Goal: Information Seeking & Learning: Learn about a topic

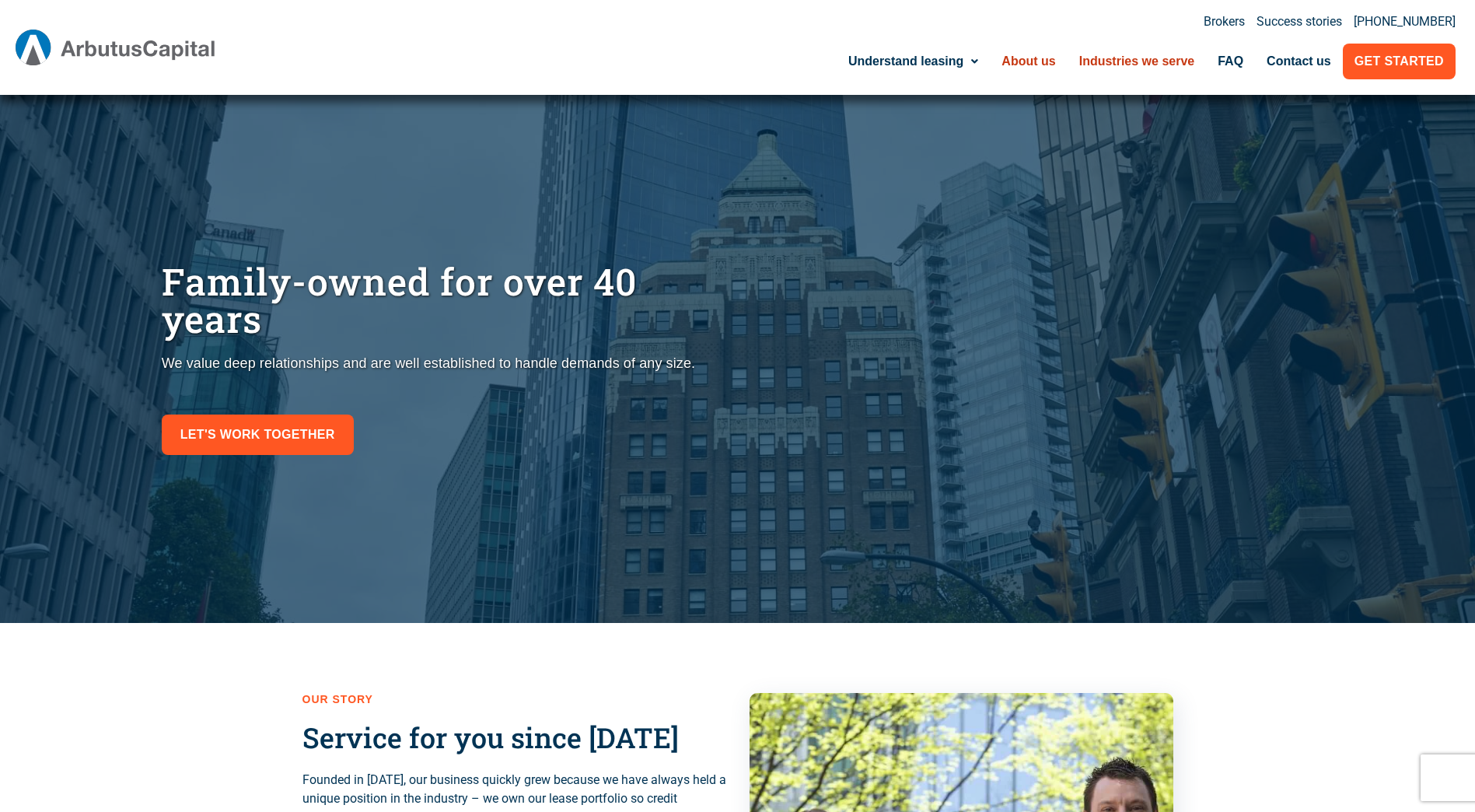
click at [1131, 67] on link "Industries we serve" at bounding box center [1137, 62] width 139 height 36
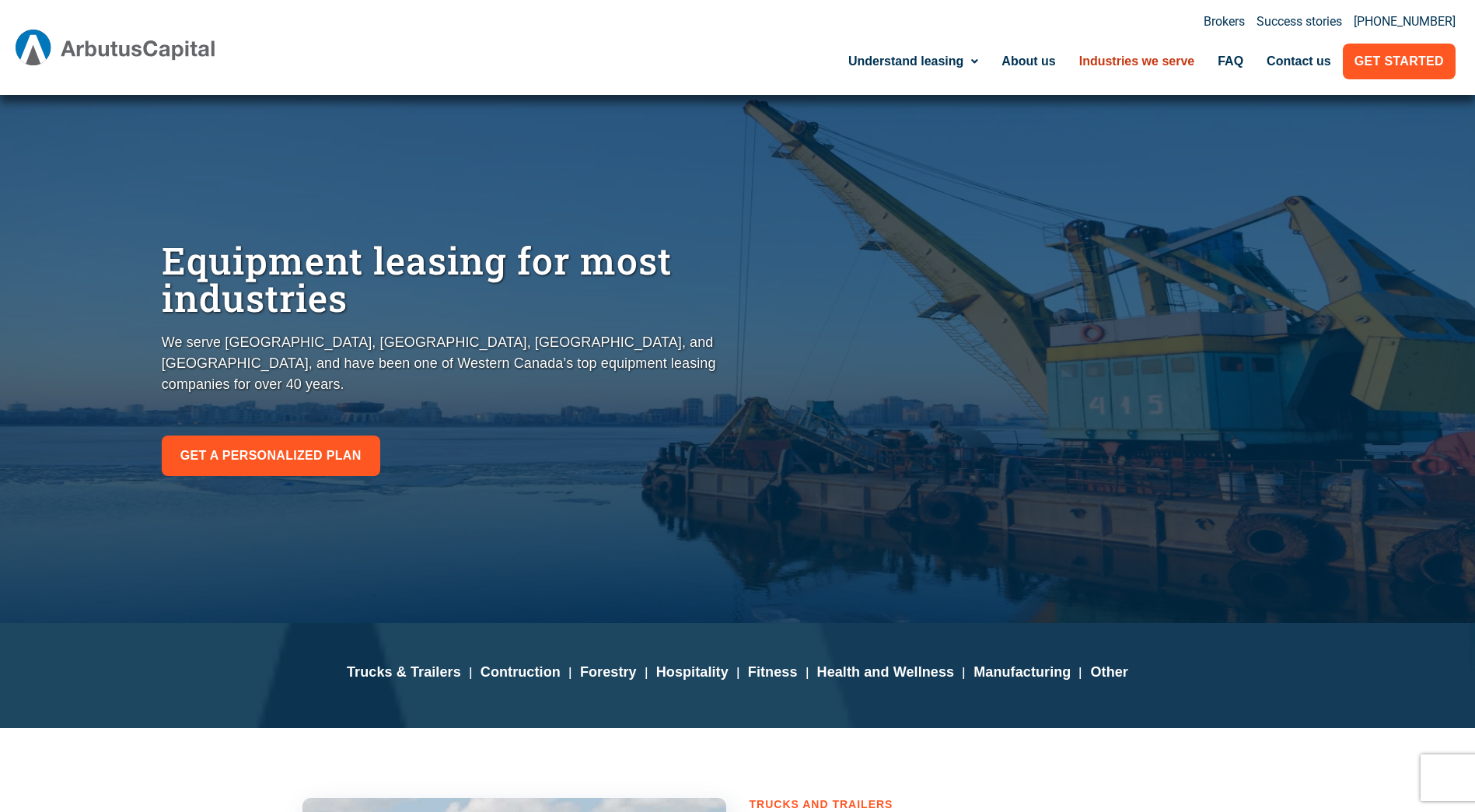
click at [113, 49] on img at bounding box center [115, 47] width 201 height 36
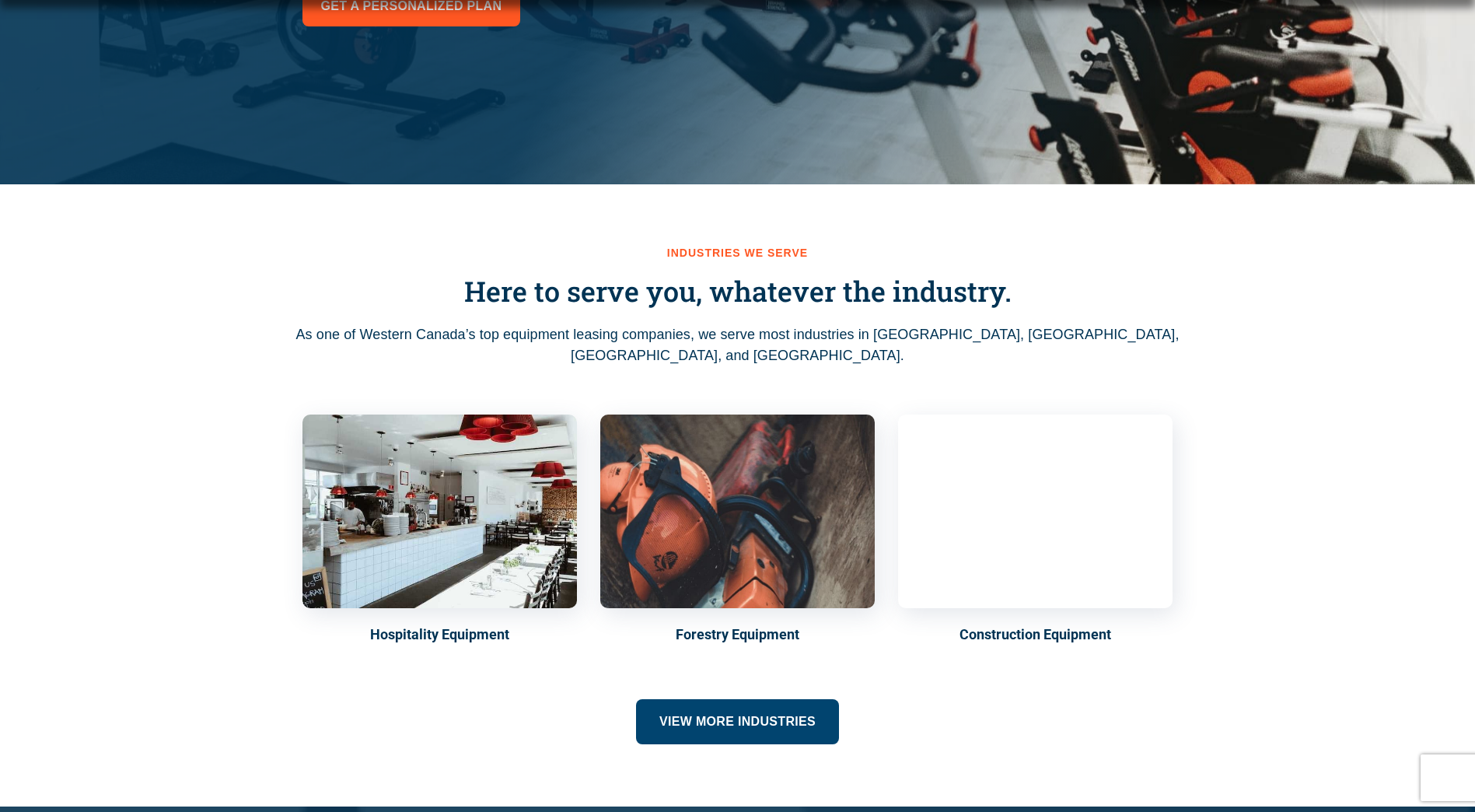
scroll to position [466, 0]
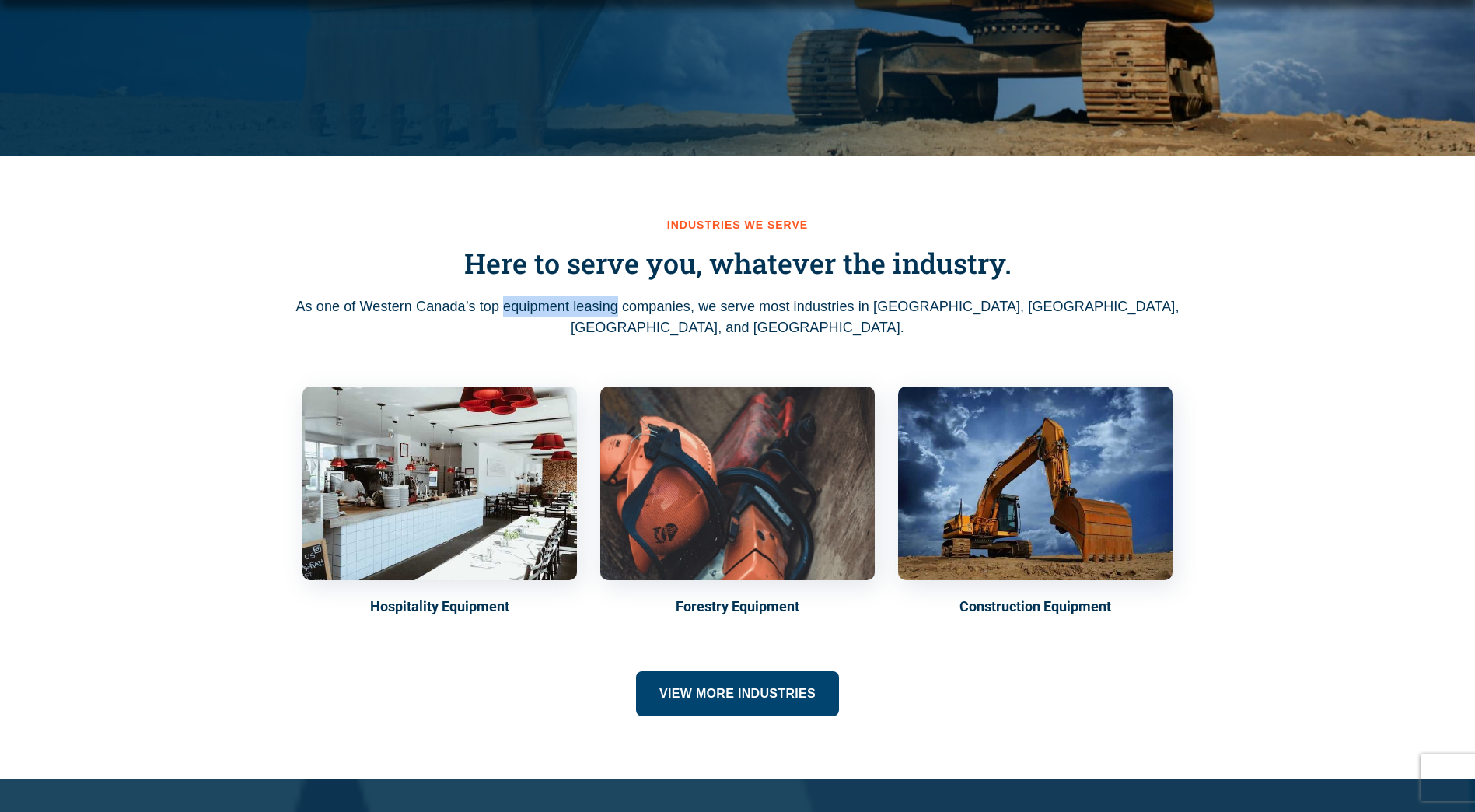
drag, startPoint x: 513, startPoint y: 307, endPoint x: 629, endPoint y: 315, distance: 116.3
click at [629, 315] on p "As one of Western Canada’s top equipment leasing companies, we serve most indus…" at bounding box center [738, 317] width 887 height 42
copy p "equipment leasing"
